Goal: Information Seeking & Learning: Find specific fact

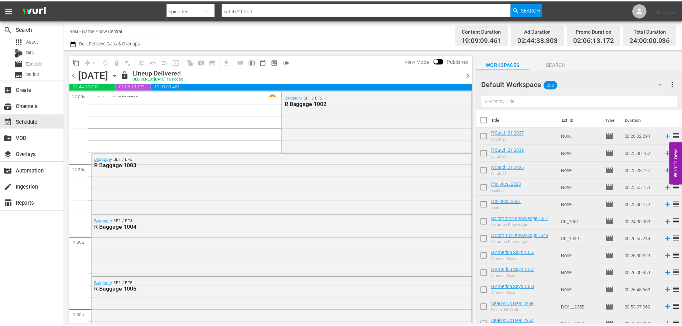
scroll to position [179, 0]
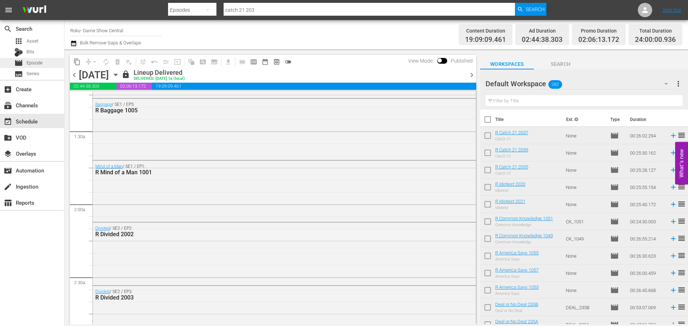
click at [40, 63] on span "Episode" at bounding box center [34, 62] width 16 height 7
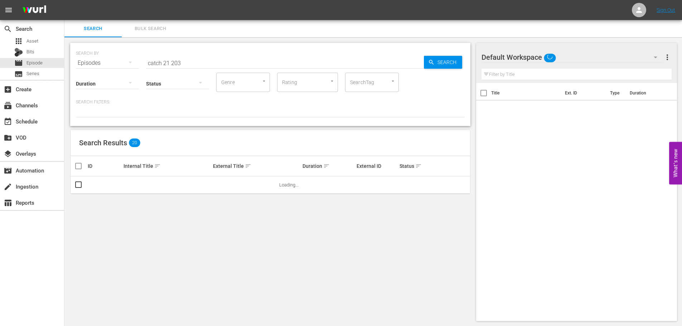
drag, startPoint x: 194, startPoint y: 64, endPoint x: 68, endPoint y: 49, distance: 126.9
click at [68, 49] on div "SEARCH BY Search By Episodes Search ID, Title, Description, Keywords, or Catego…" at bounding box center [270, 182] width 412 height 290
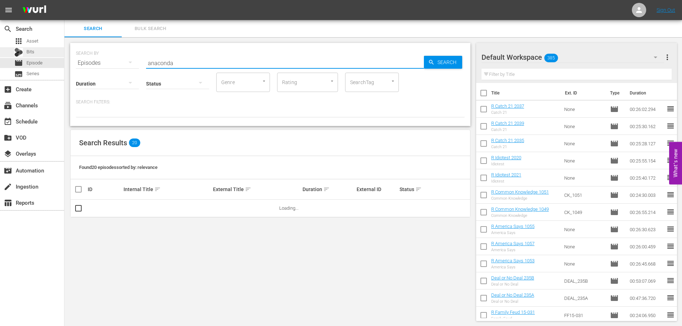
type input "anaconda"
click at [50, 48] on div "Bits" at bounding box center [32, 52] width 64 height 10
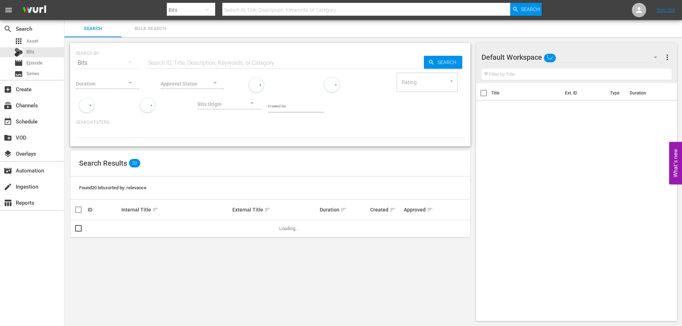
click at [47, 43] on div "apps Asset" at bounding box center [32, 41] width 64 height 10
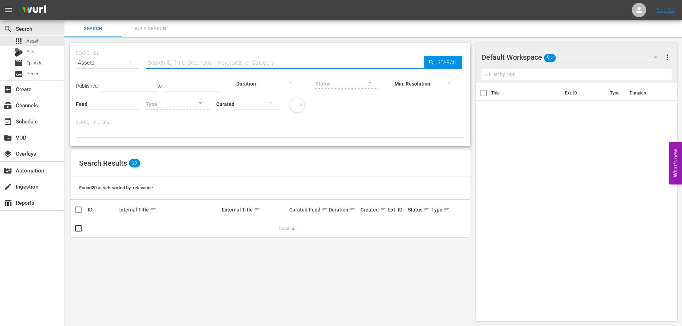
click at [244, 64] on input "text" at bounding box center [285, 62] width 278 height 17
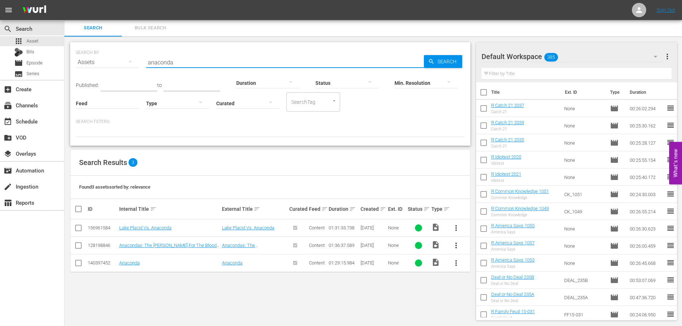
type input "anaconda"
